Goal: Find specific page/section: Find specific page/section

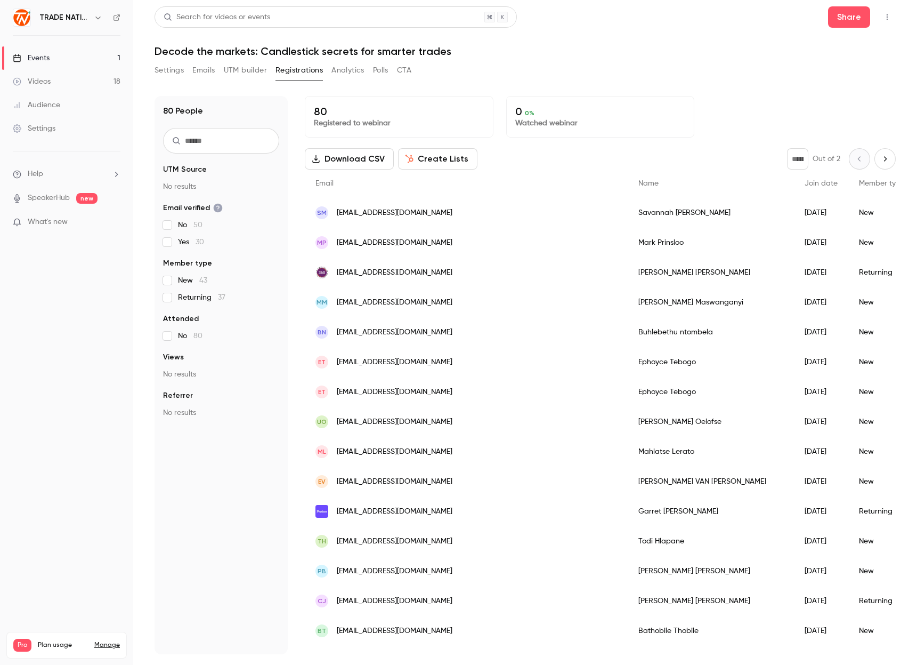
click at [573, 69] on div "Settings Emails UTM builder Registrations Analytics Polls CTA" at bounding box center [525, 72] width 741 height 21
click at [387, 70] on button "Polls" at bounding box center [380, 70] width 15 height 17
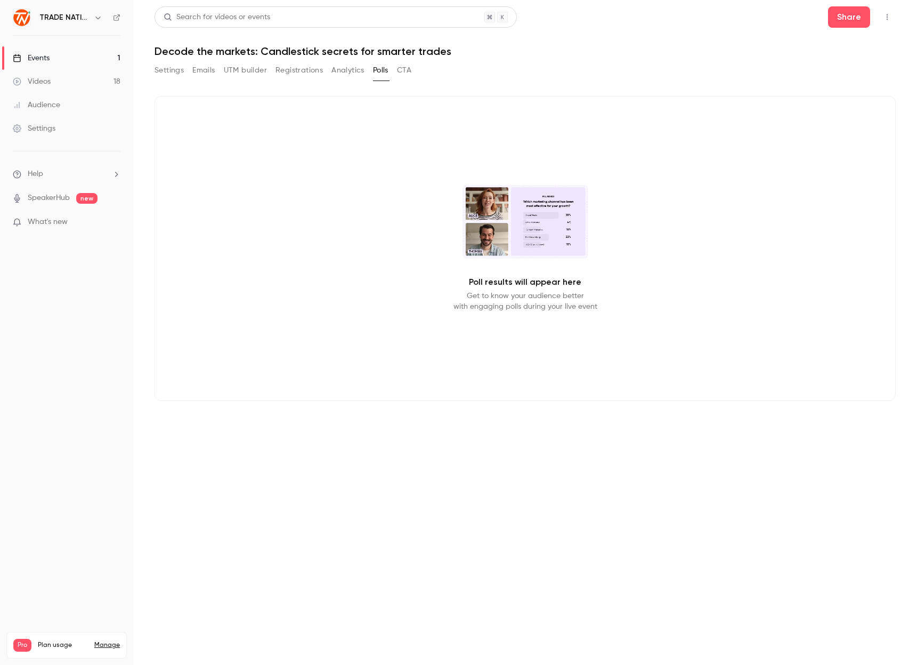
click at [889, 11] on button "button" at bounding box center [887, 17] width 17 height 17
click at [169, 69] on div at bounding box center [458, 332] width 917 height 665
click at [169, 71] on button "Settings" at bounding box center [169, 70] width 29 height 17
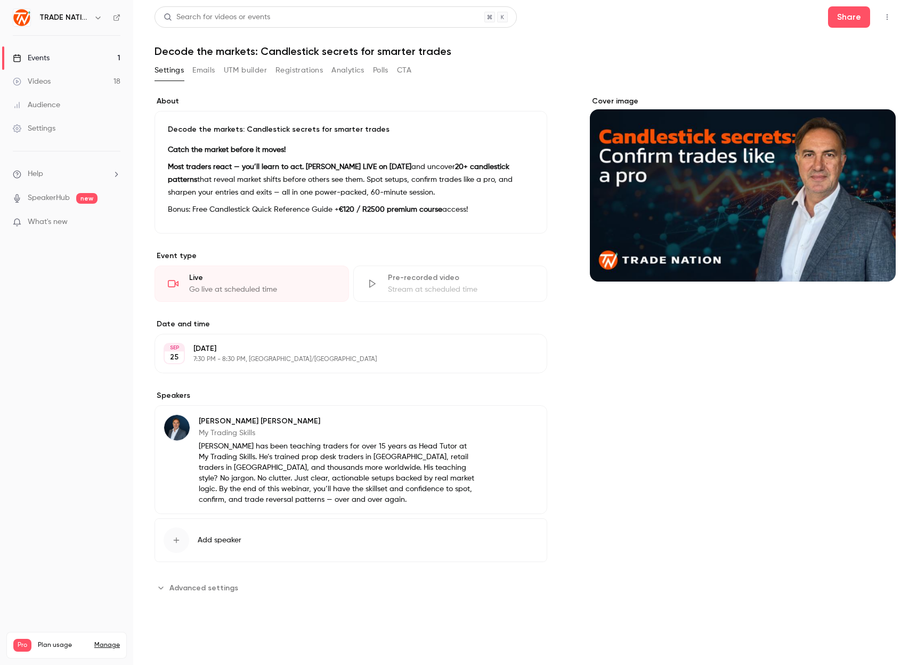
click at [215, 69] on button "Emails" at bounding box center [203, 70] width 22 height 17
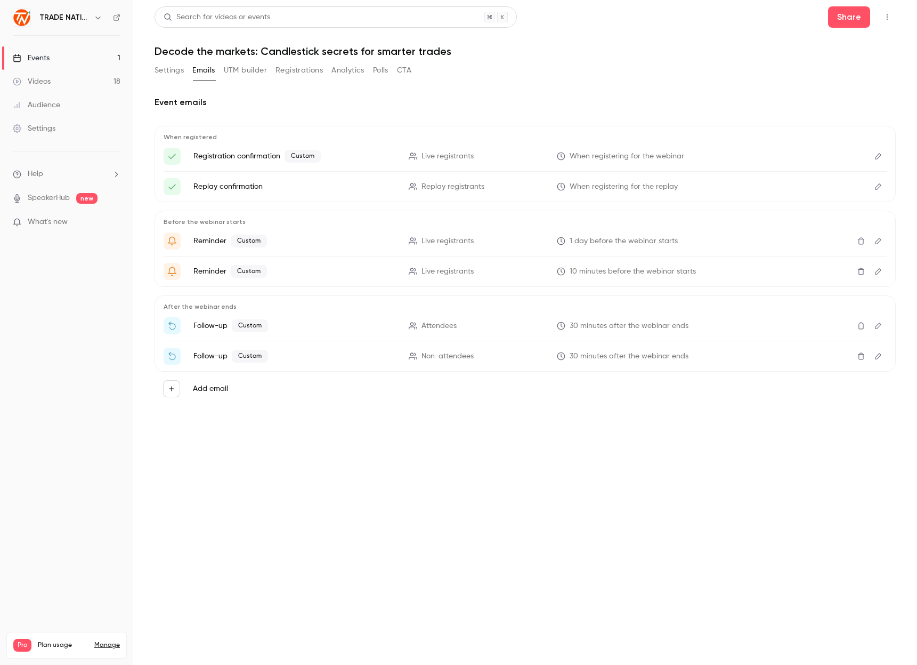
click at [36, 52] on link "Events 1" at bounding box center [66, 57] width 133 height 23
